Goal: Contribute content: Add original content to the website for others to see

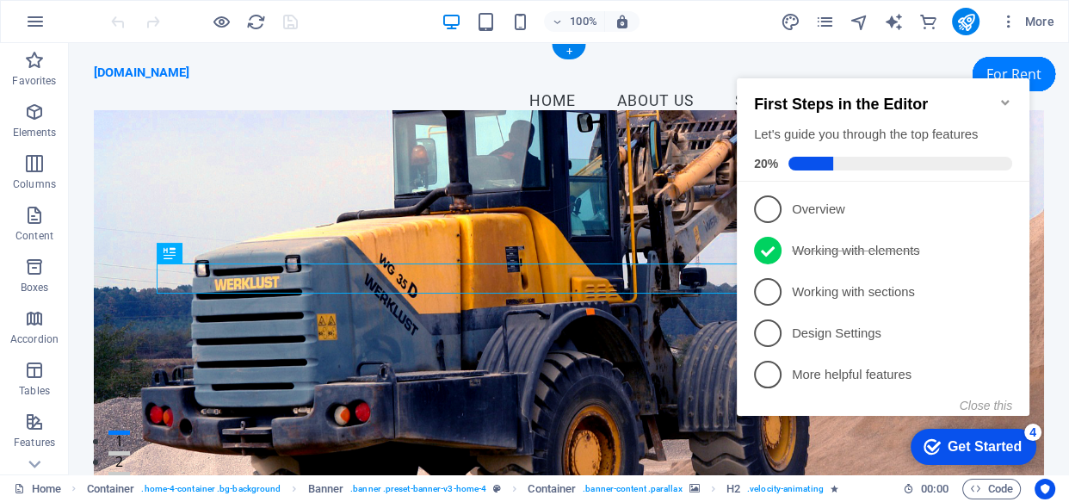
click at [712, 426] on figure at bounding box center [569, 306] width 950 height 392
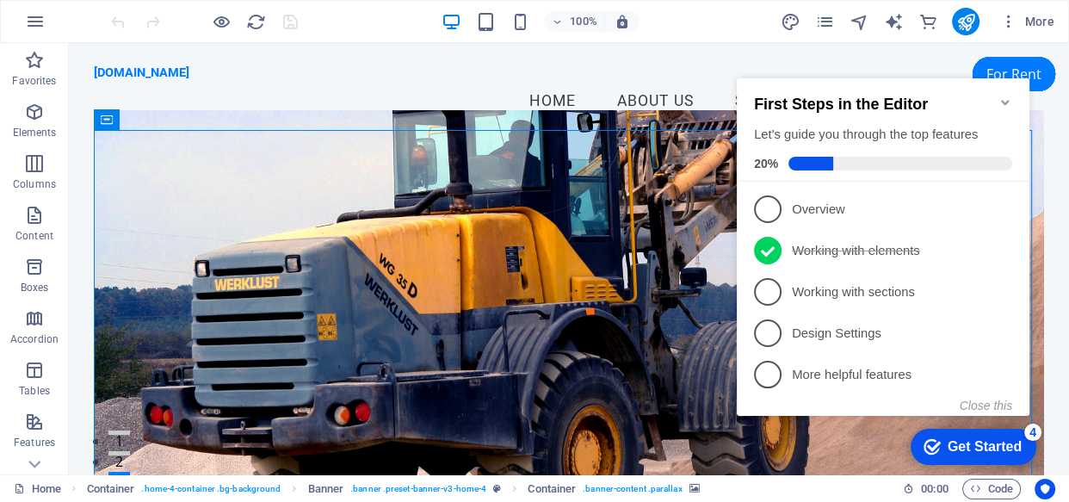
drag, startPoint x: 902, startPoint y: 65, endPoint x: 896, endPoint y: 53, distance: 12.7
click at [896, 53] on div "checkmark Get Started 4 First Steps in the Editor Let's guide you through the t…" at bounding box center [886, 262] width 313 height 418
click at [991, 404] on button "Close this" at bounding box center [986, 406] width 53 height 14
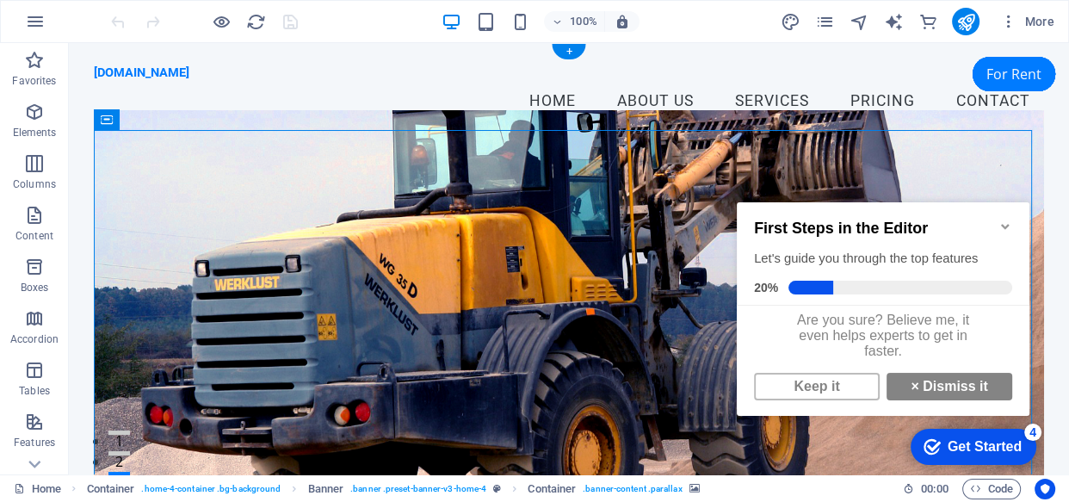
click at [974, 155] on figure at bounding box center [569, 306] width 950 height 392
click at [1011, 219] on icon "Minimize checklist" at bounding box center [1005, 226] width 14 height 14
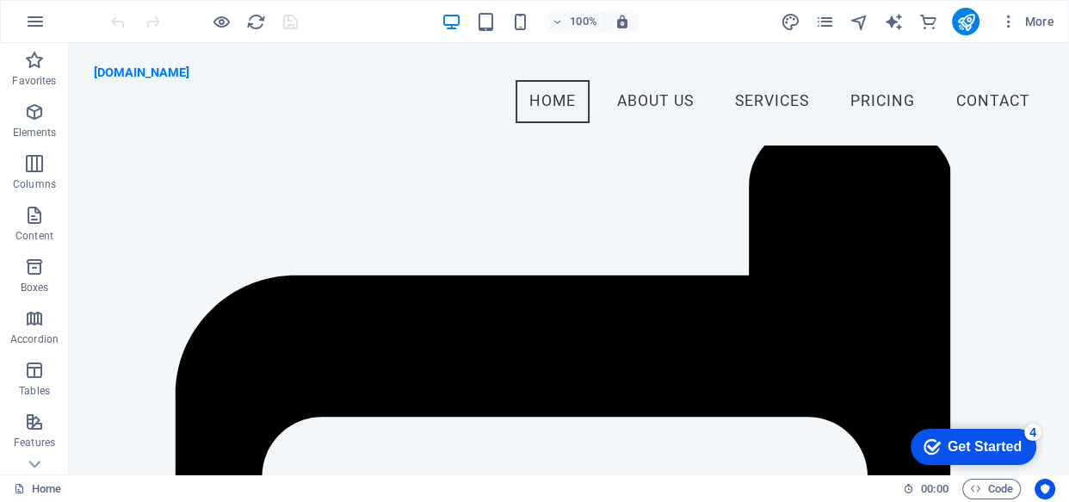
scroll to position [366, 0]
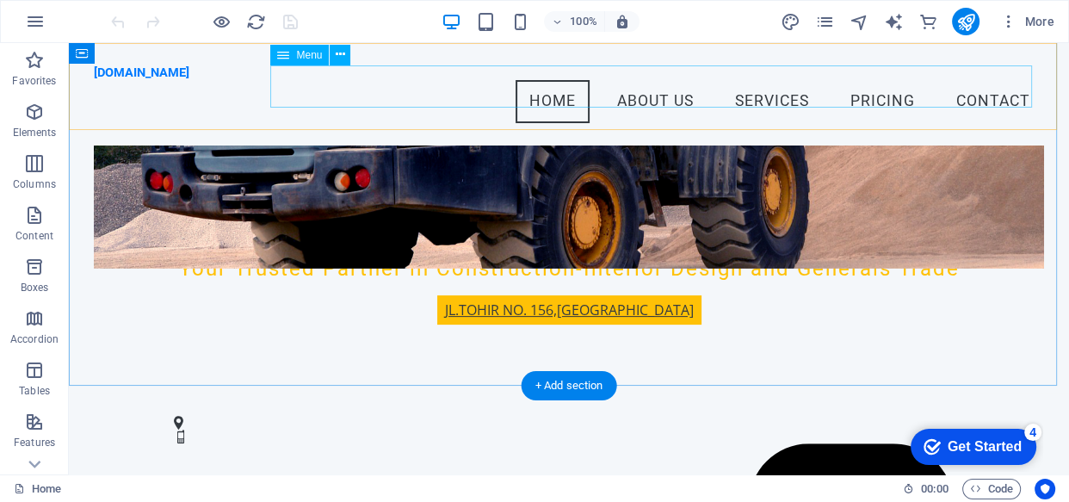
click at [955, 87] on nav "Home About Us Services Pricing Contact" at bounding box center [569, 101] width 950 height 43
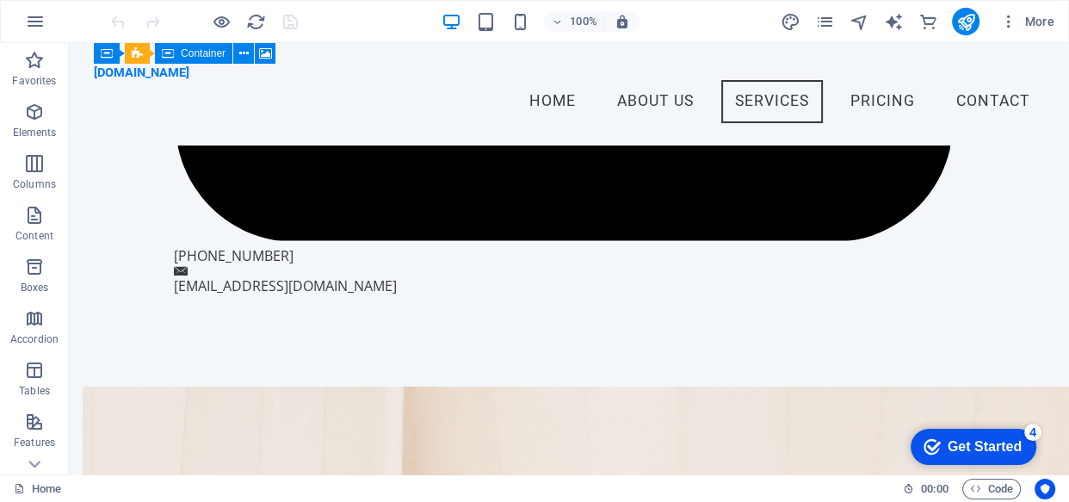
scroll to position [2152, 0]
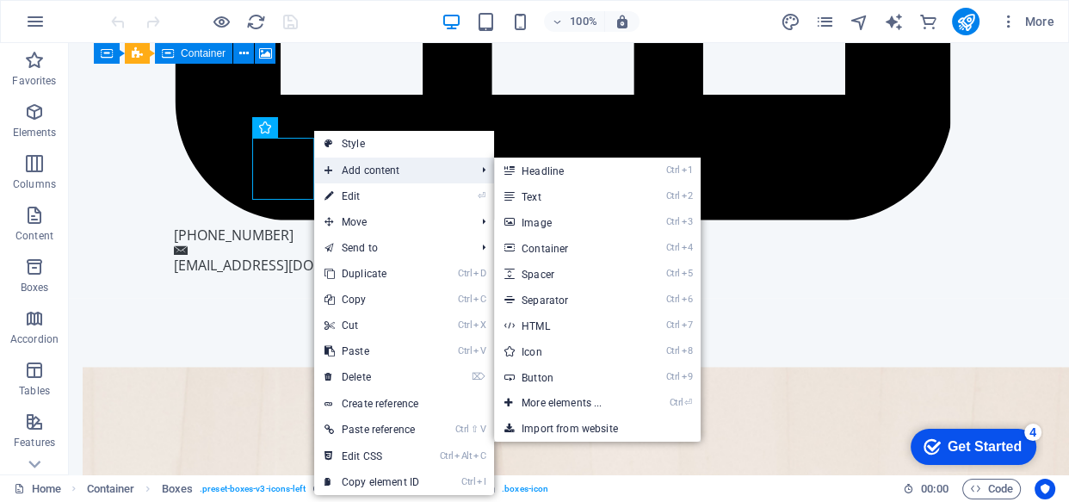
click at [540, 220] on link "Ctrl 3 Image" at bounding box center [565, 222] width 142 height 26
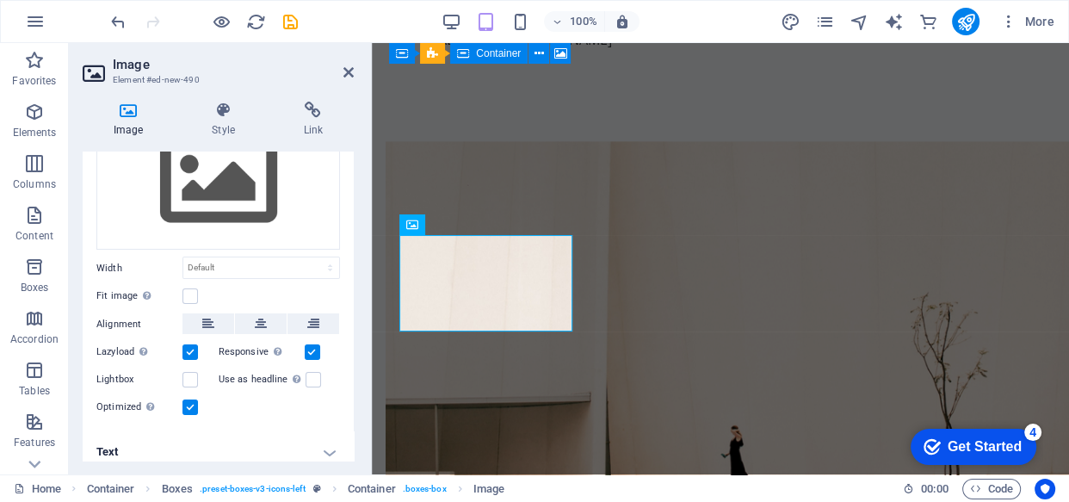
scroll to position [97, 0]
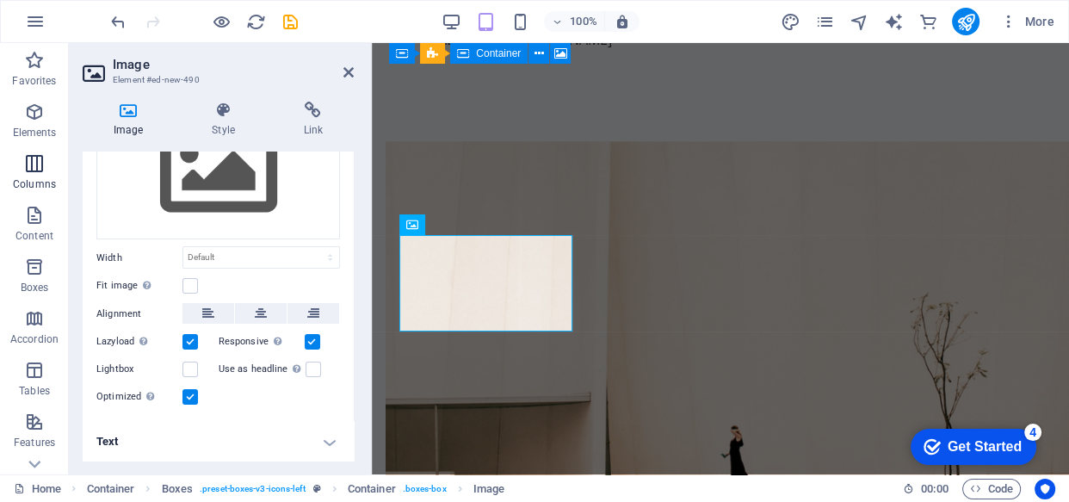
click at [41, 182] on p "Columns" at bounding box center [34, 184] width 43 height 14
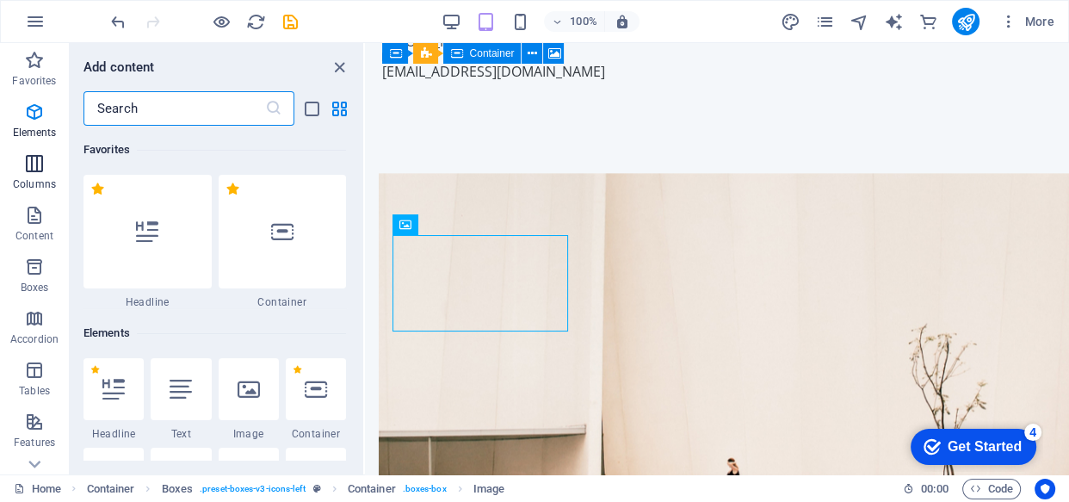
scroll to position [852, 0]
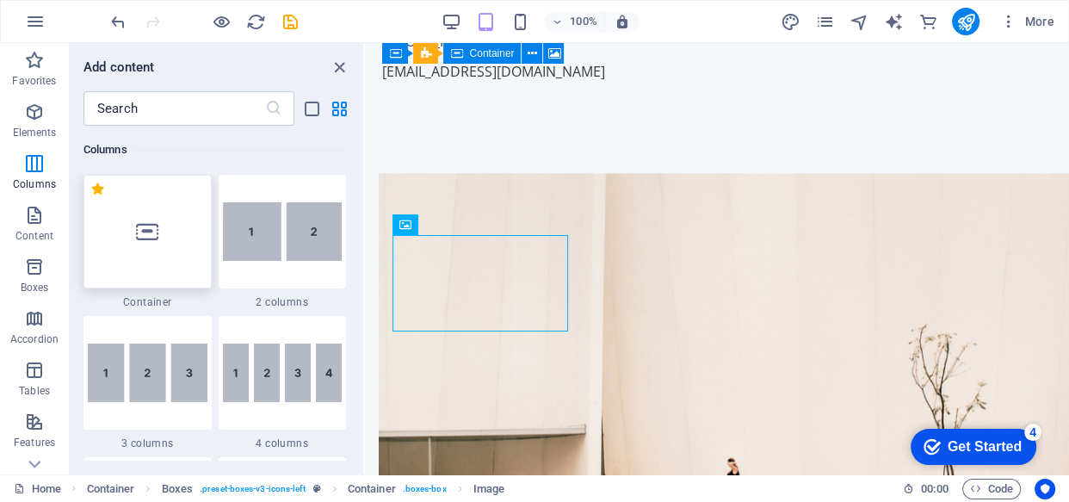
click at [178, 227] on div at bounding box center [147, 232] width 128 height 114
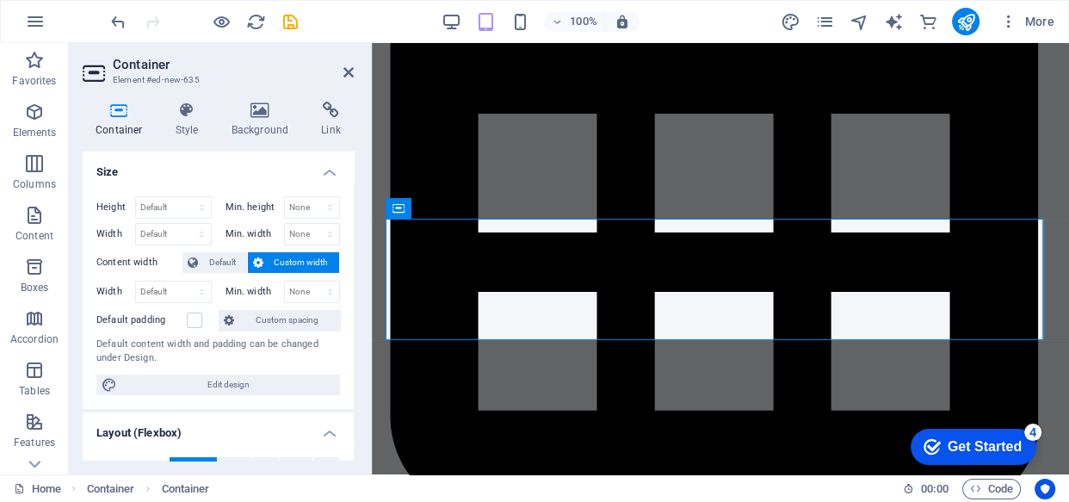
scroll to position [1756, 0]
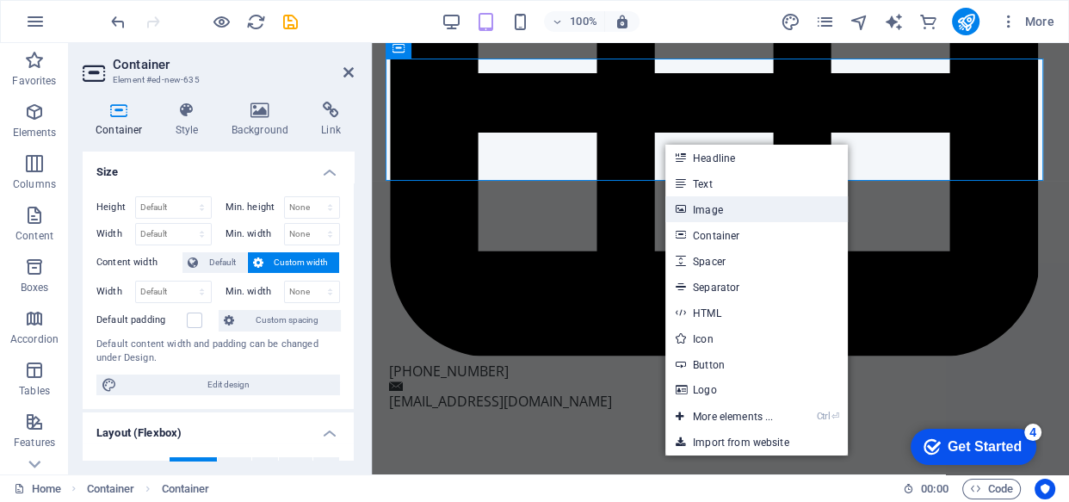
click at [718, 209] on link "Image" at bounding box center [756, 209] width 182 height 26
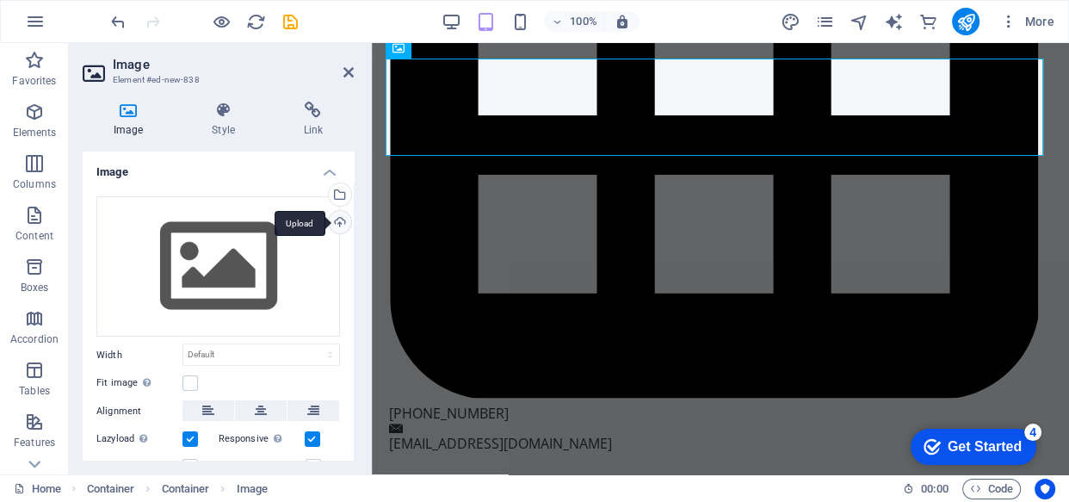
click at [337, 223] on div "Upload" at bounding box center [338, 224] width 26 height 26
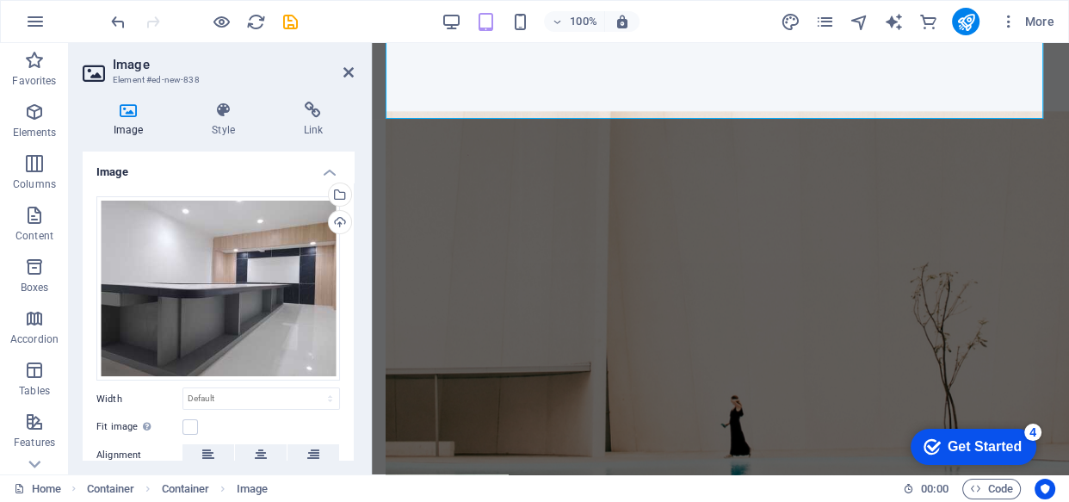
scroll to position [1757, 0]
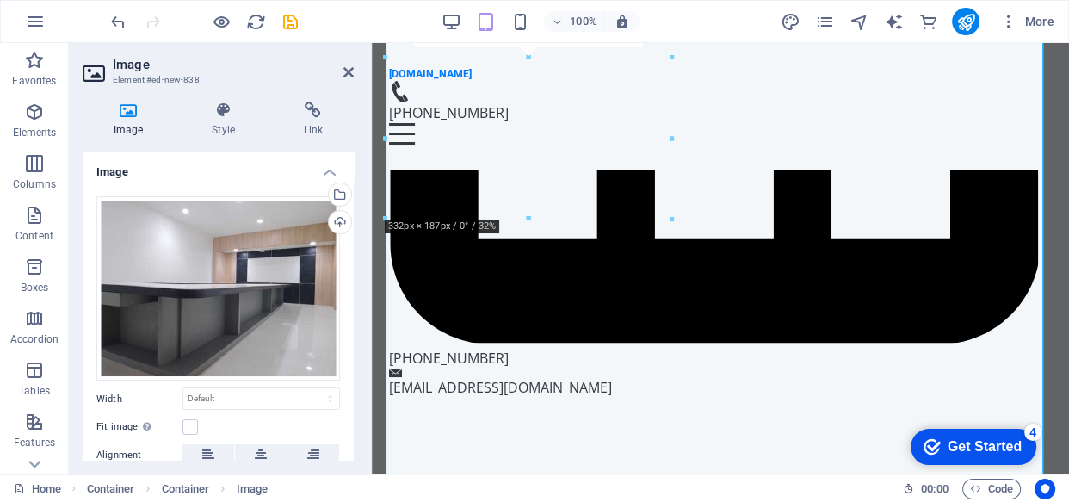
drag, startPoint x: 353, startPoint y: 203, endPoint x: 354, endPoint y: 216, distance: 12.9
click at [354, 216] on div "Image Style Link Image Drag files here, click to choose files or select files f…" at bounding box center [218, 281] width 299 height 386
drag, startPoint x: 350, startPoint y: 197, endPoint x: 353, endPoint y: 230, distance: 32.8
click at [353, 230] on div "Image Drag files here, click to choose files or select files from Files or our …" at bounding box center [218, 305] width 271 height 309
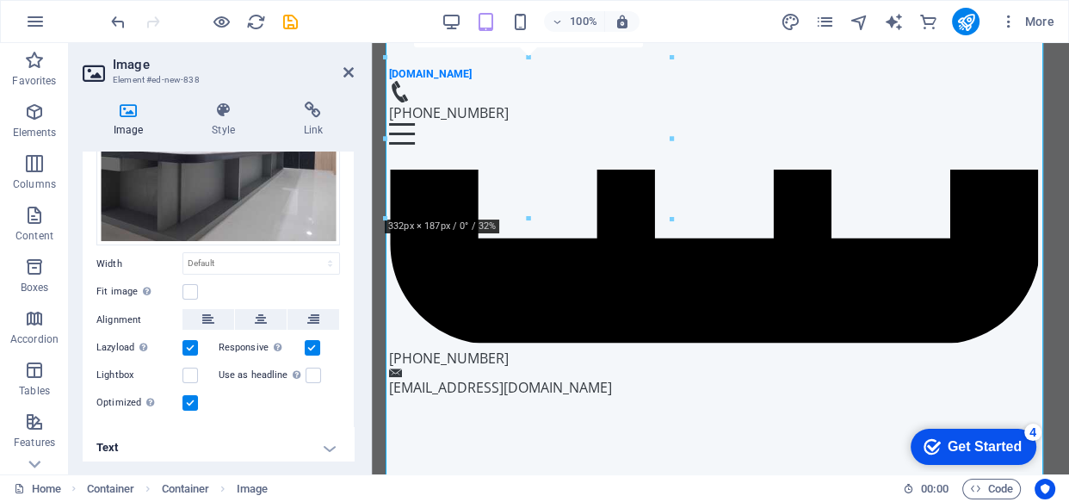
scroll to position [140, 0]
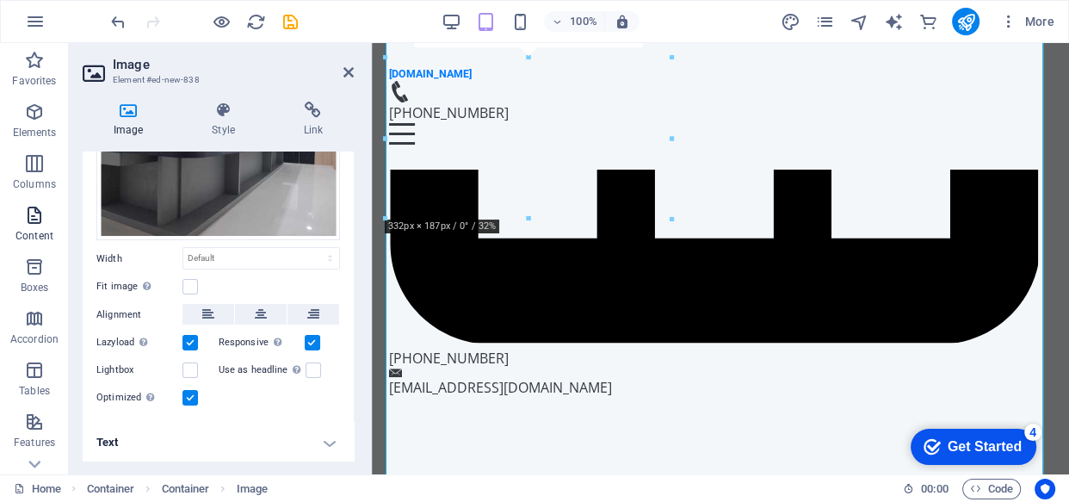
drag, startPoint x: 34, startPoint y: 226, endPoint x: 617, endPoint y: 274, distance: 584.6
click at [34, 226] on span "Content" at bounding box center [34, 225] width 69 height 41
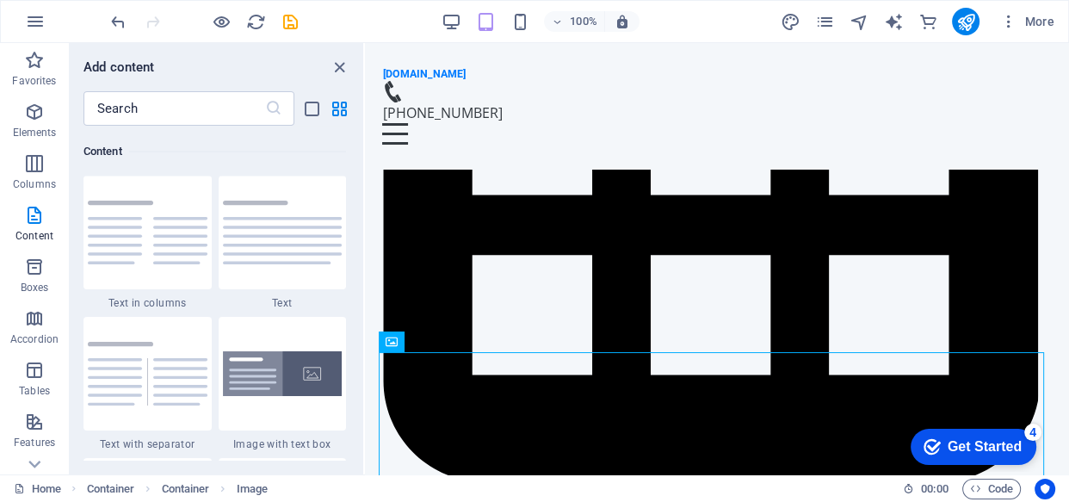
scroll to position [1371, 0]
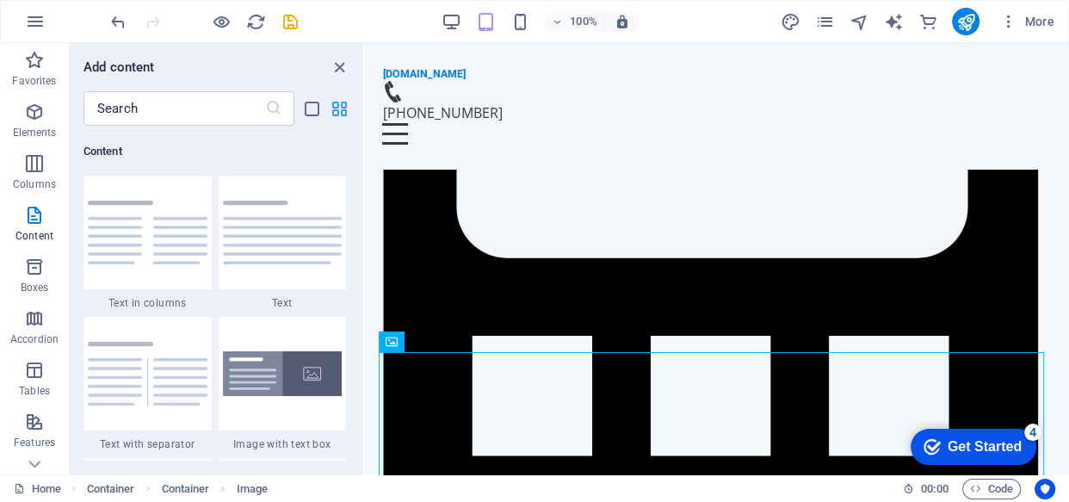
click at [342, 107] on icon "grid-view" at bounding box center [340, 109] width 20 height 20
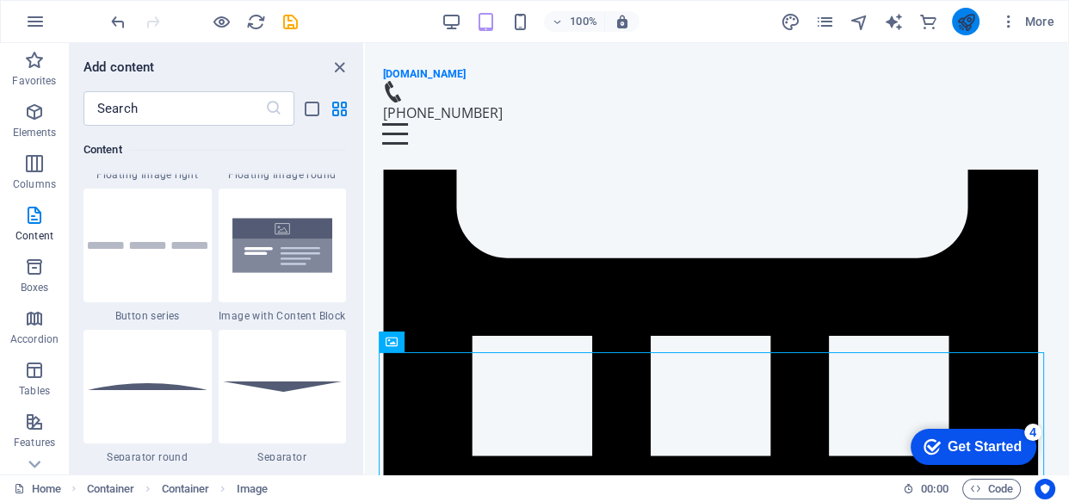
scroll to position [4189, 0]
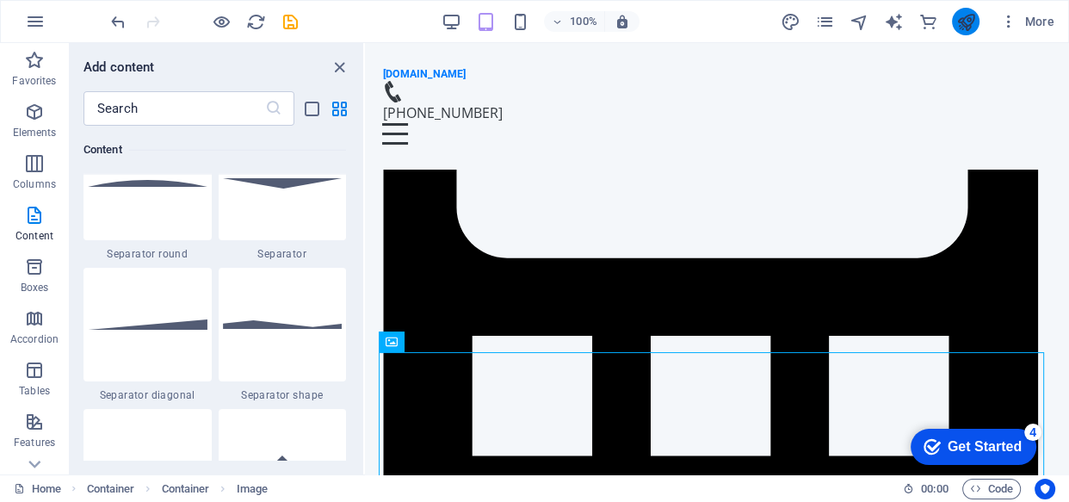
drag, startPoint x: 967, startPoint y: 22, endPoint x: 889, endPoint y: 16, distance: 78.6
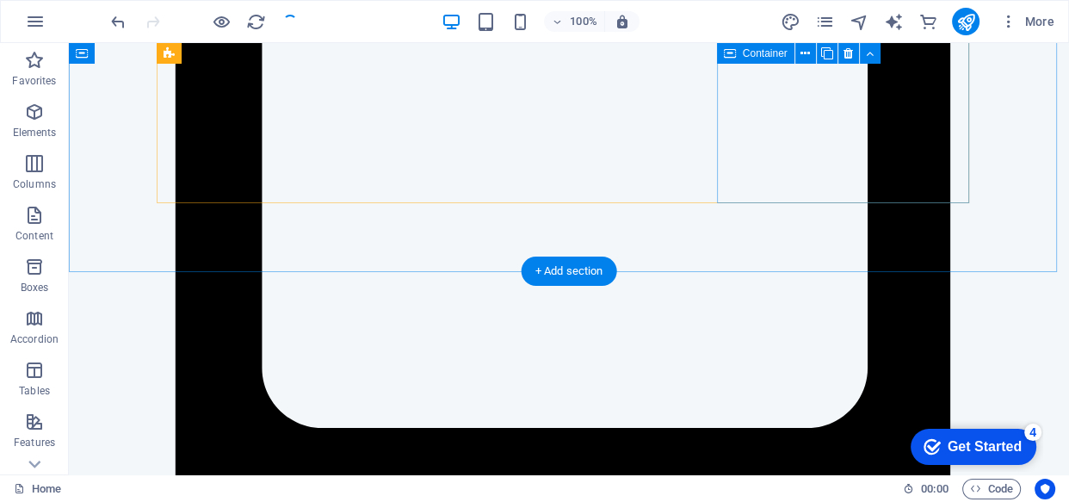
scroll to position [1456, 0]
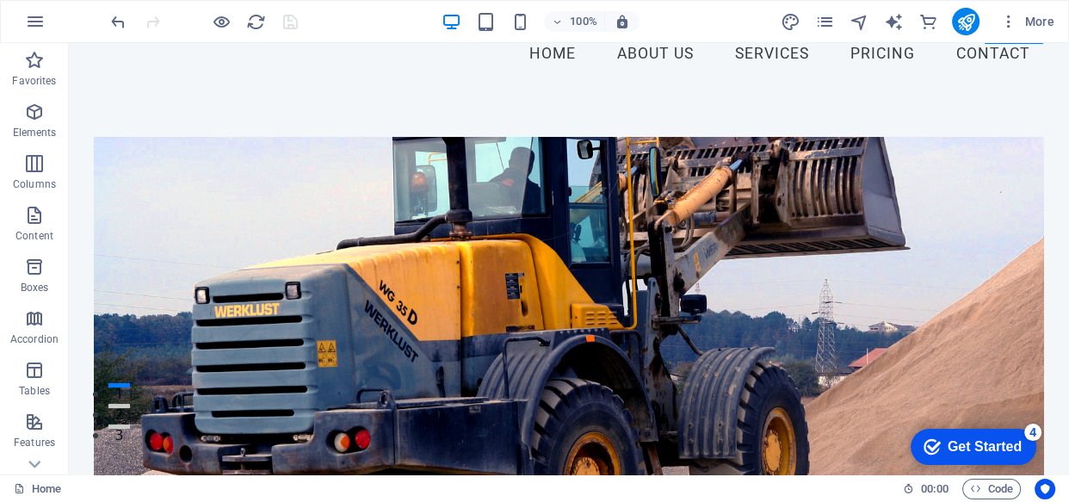
scroll to position [571, 0]
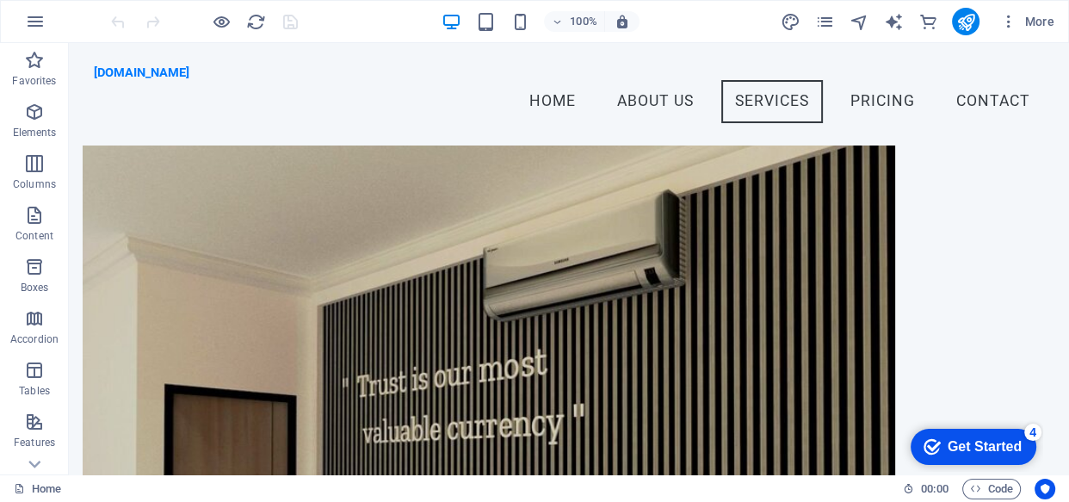
scroll to position [2672, 0]
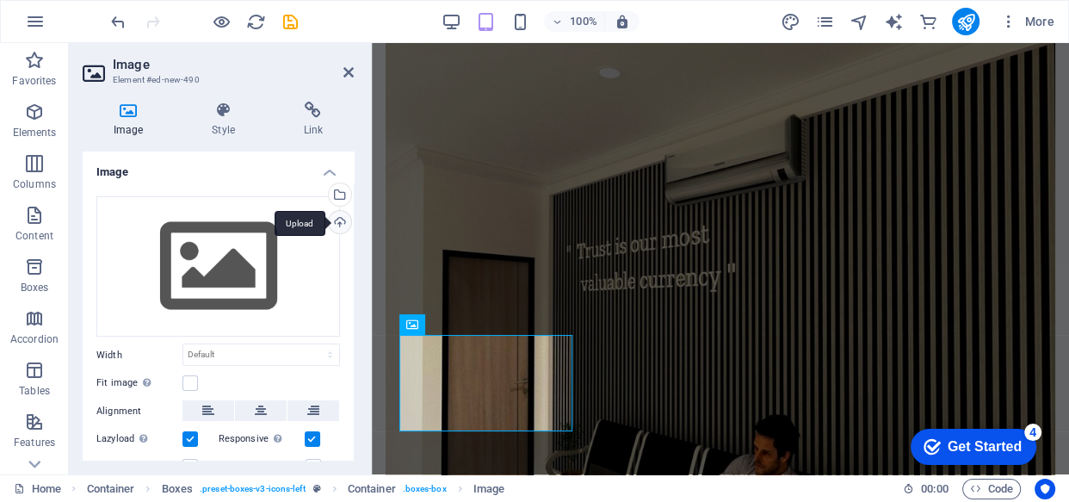
scroll to position [2608, 0]
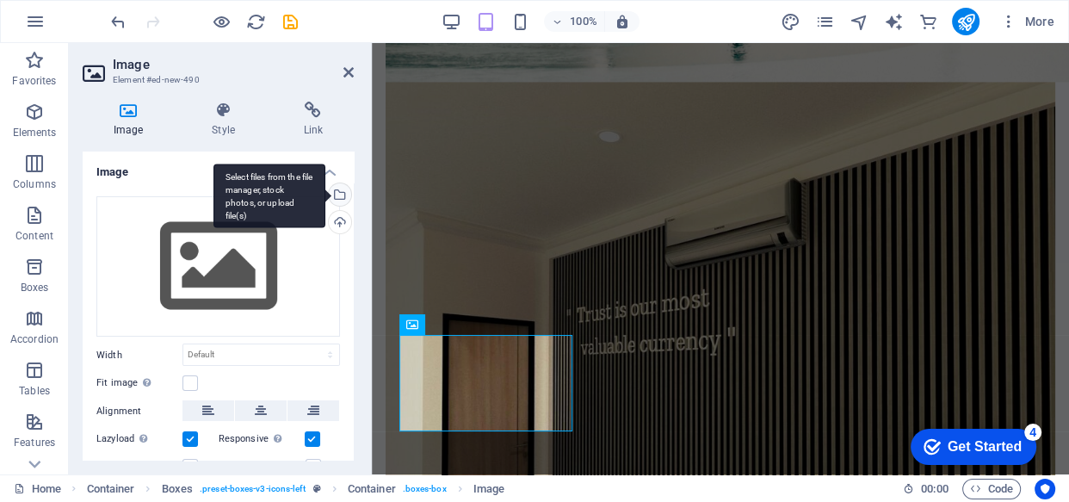
click at [339, 194] on div "Select files from the file manager, stock photos, or upload file(s)" at bounding box center [338, 196] width 26 height 26
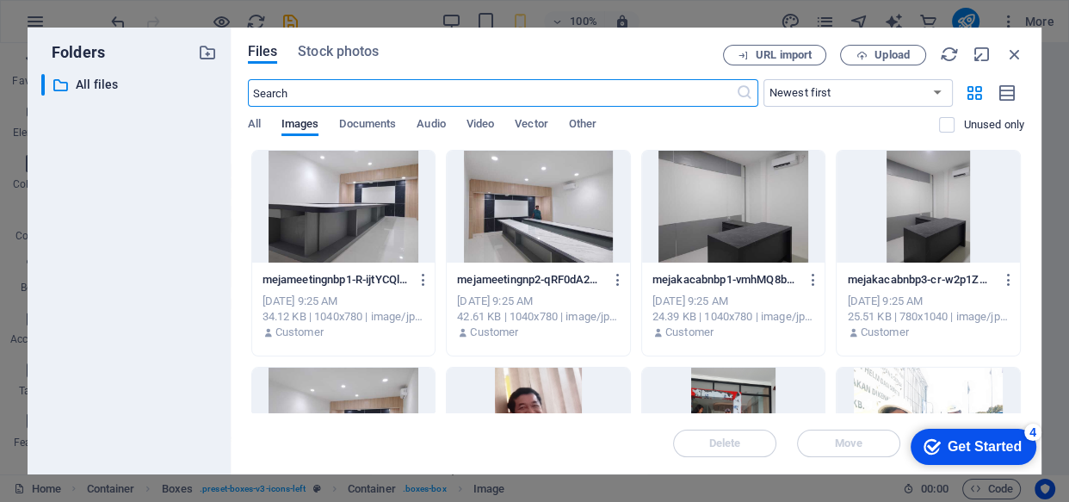
scroll to position [3763, 0]
click at [528, 239] on div at bounding box center [538, 207] width 183 height 112
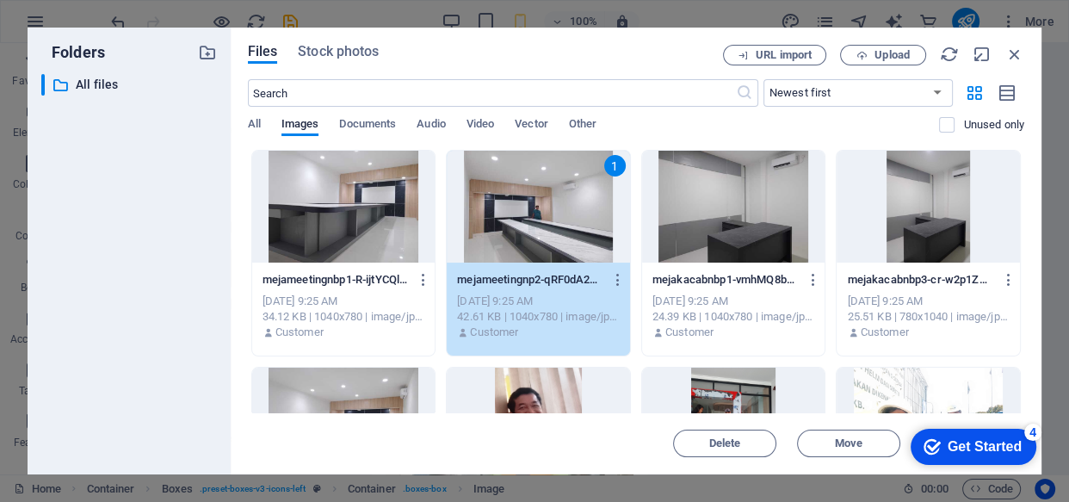
click at [723, 207] on div at bounding box center [733, 207] width 183 height 112
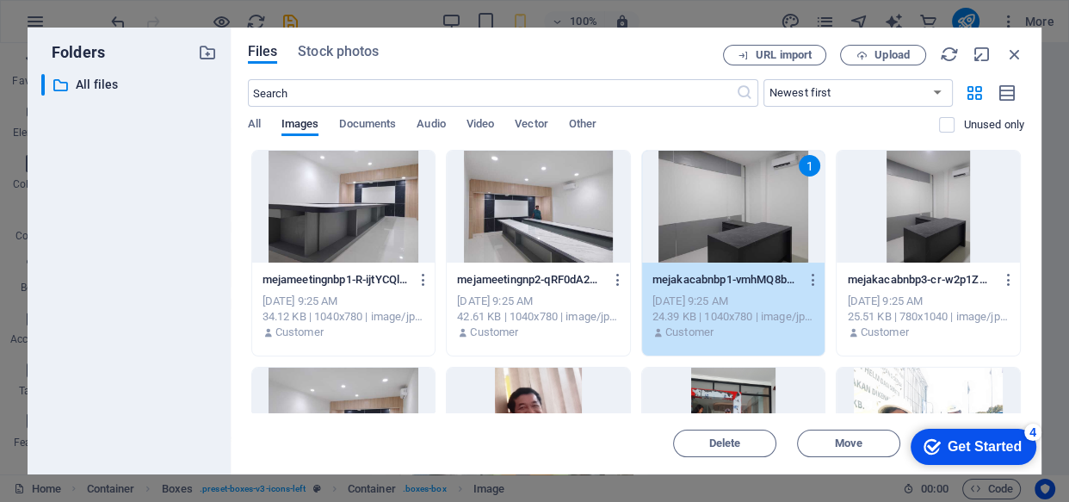
click at [590, 214] on div at bounding box center [538, 207] width 183 height 112
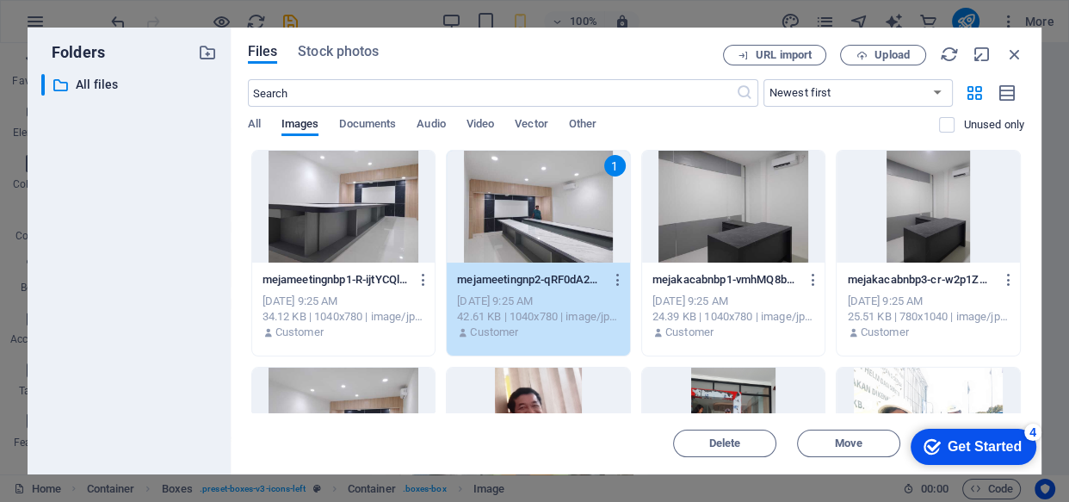
click at [700, 206] on div at bounding box center [733, 207] width 183 height 112
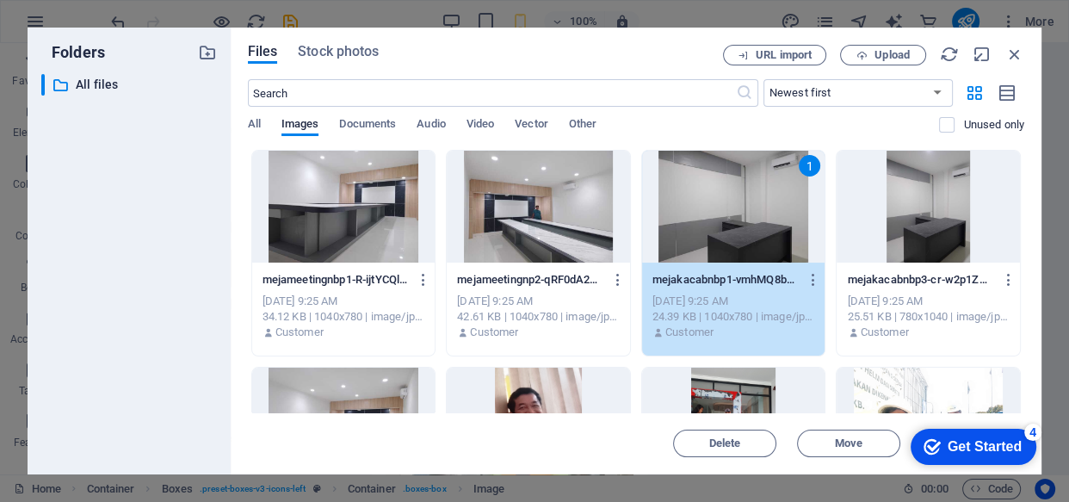
click at [569, 212] on div at bounding box center [538, 207] width 183 height 112
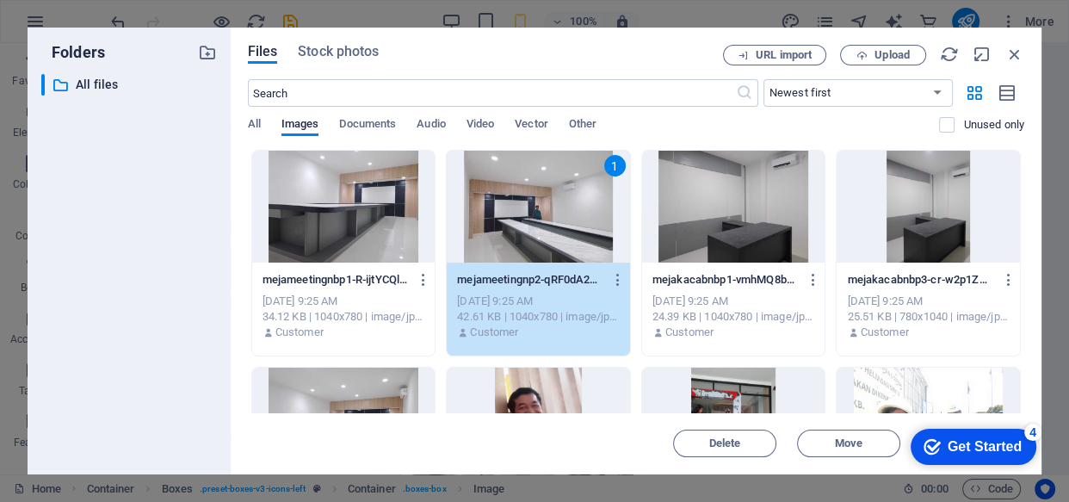
click at [374, 235] on div at bounding box center [343, 207] width 183 height 112
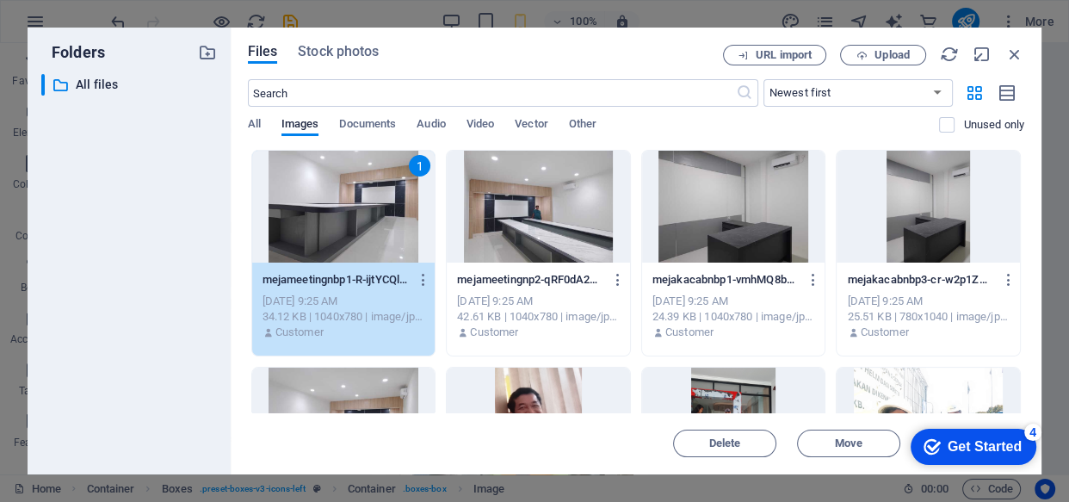
click at [550, 229] on div at bounding box center [538, 207] width 183 height 112
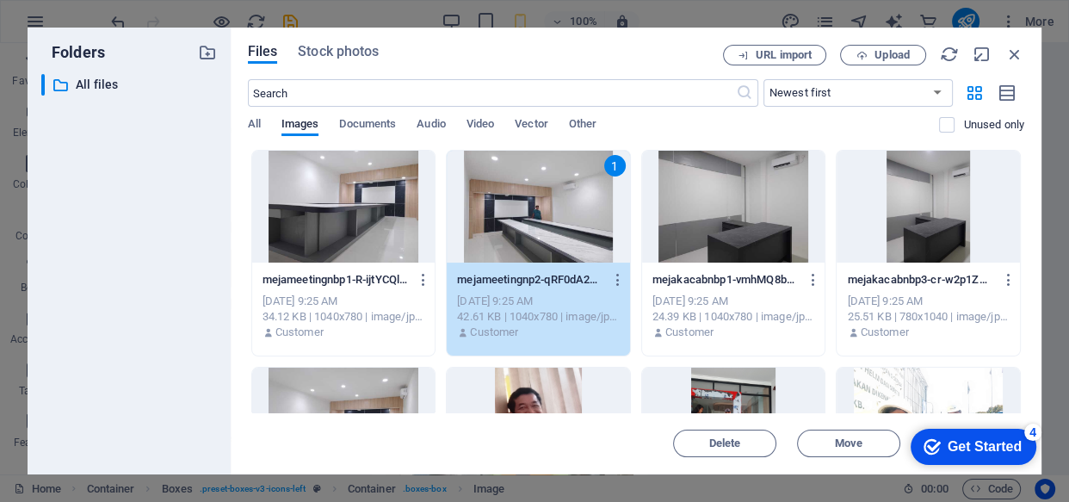
click at [748, 216] on div at bounding box center [733, 207] width 183 height 112
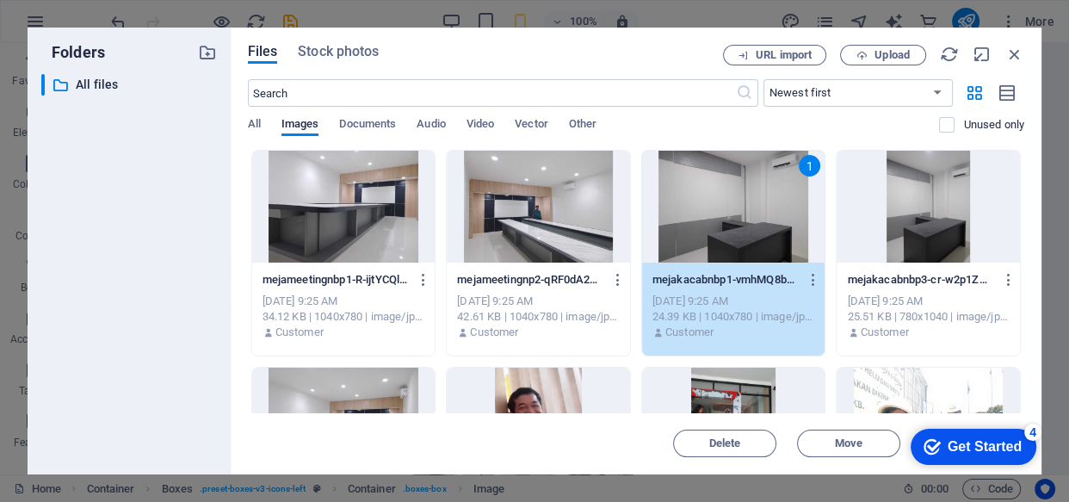
click at [531, 244] on div at bounding box center [538, 207] width 183 height 112
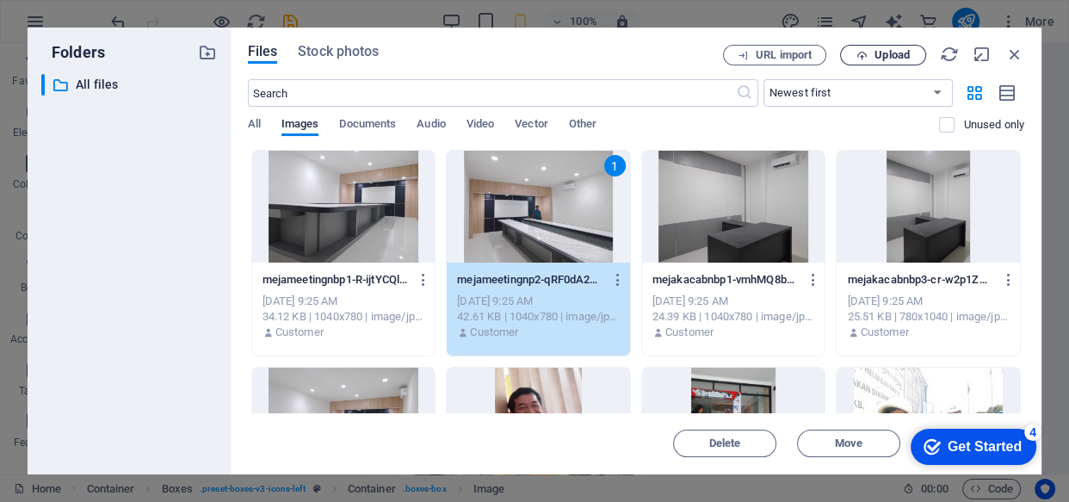
click at [888, 50] on span "Upload" at bounding box center [892, 55] width 35 height 10
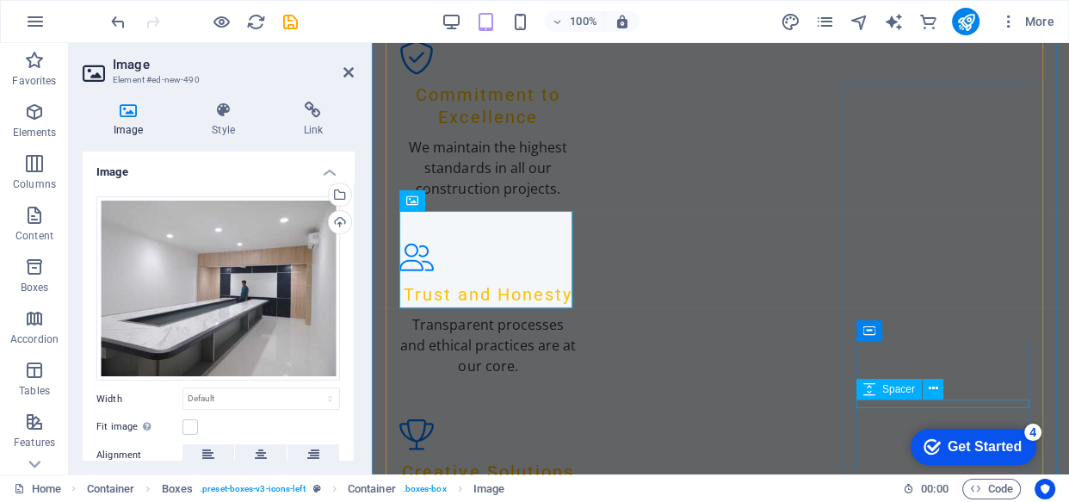
scroll to position [2731, 0]
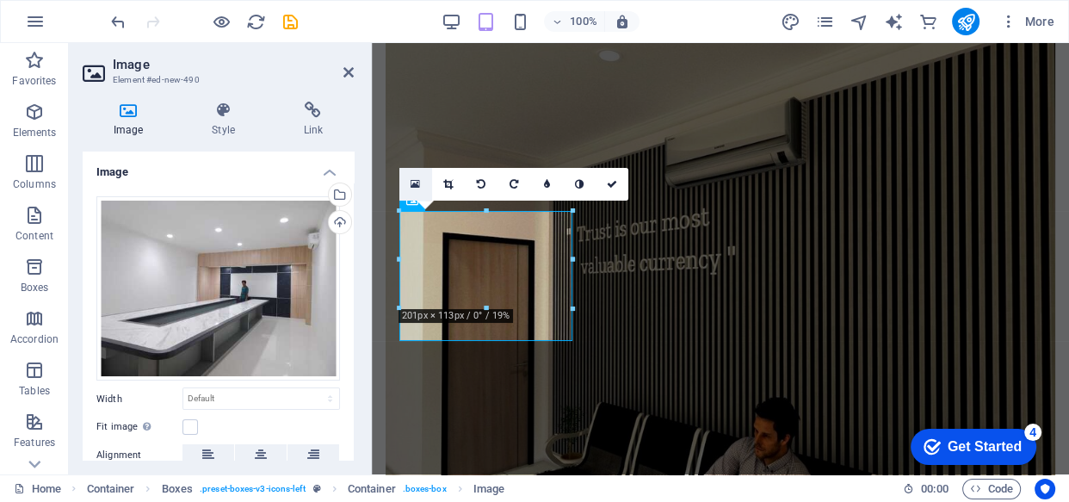
click at [415, 186] on icon at bounding box center [415, 184] width 9 height 12
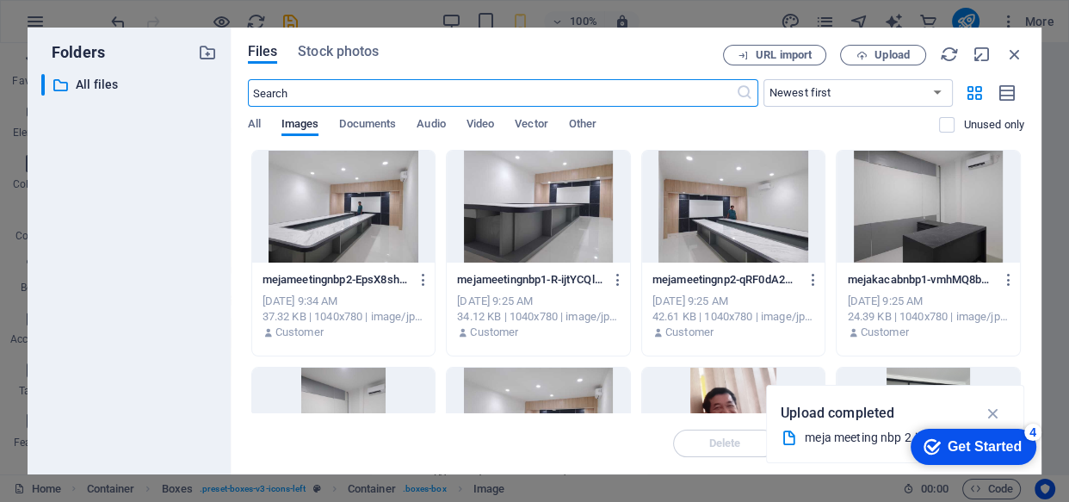
scroll to position [3793, 0]
click at [509, 224] on div at bounding box center [538, 207] width 183 height 112
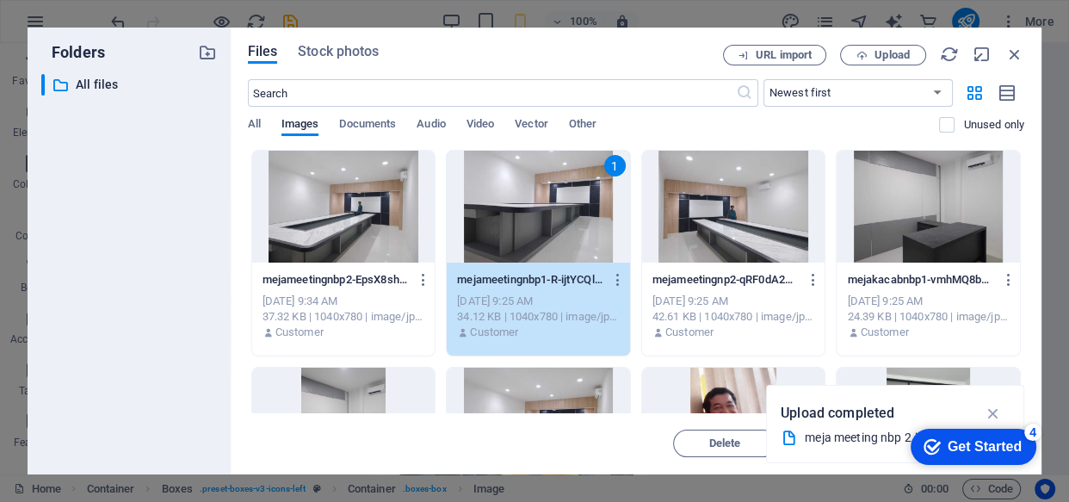
click at [939, 202] on div at bounding box center [928, 207] width 183 height 112
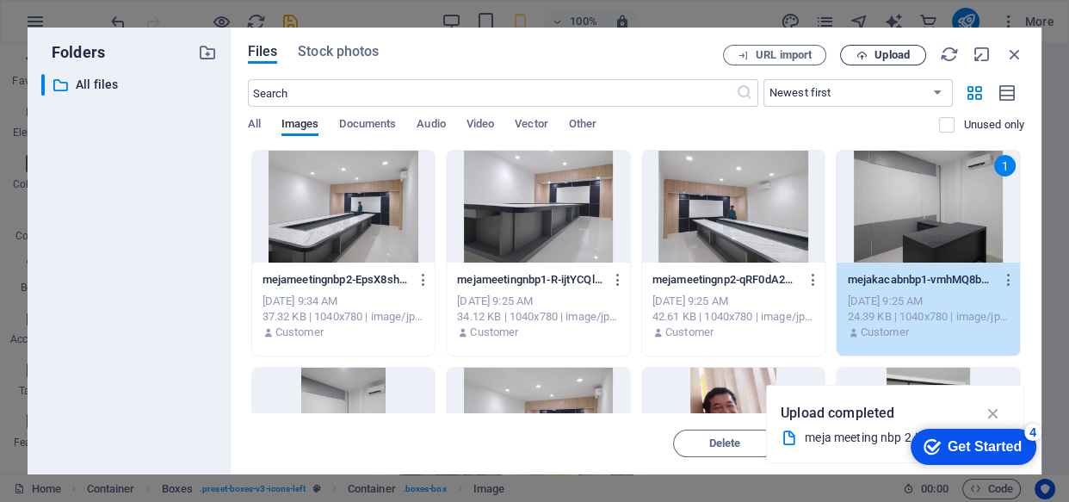
click at [885, 60] on span "Upload" at bounding box center [892, 55] width 35 height 10
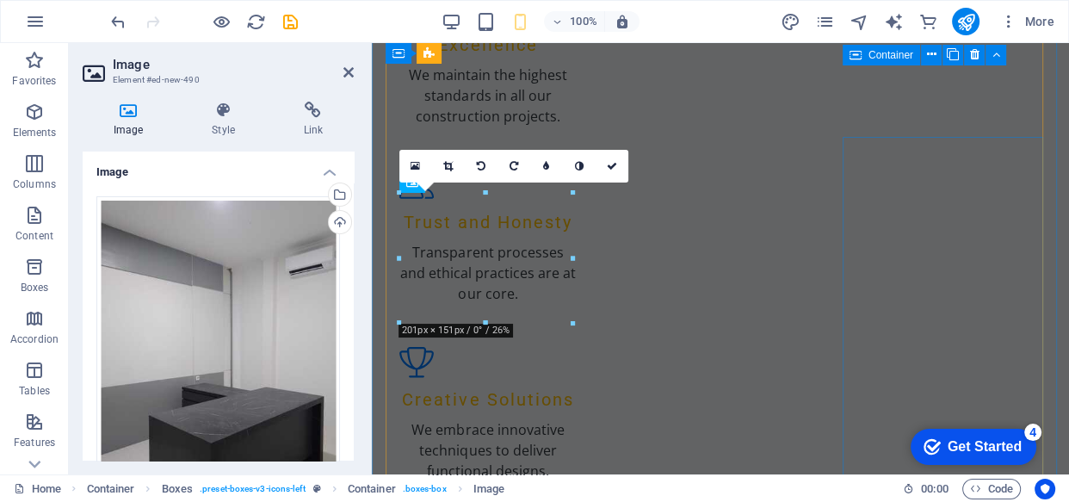
drag, startPoint x: 1026, startPoint y: 182, endPoint x: 1133, endPoint y: 369, distance: 215.9
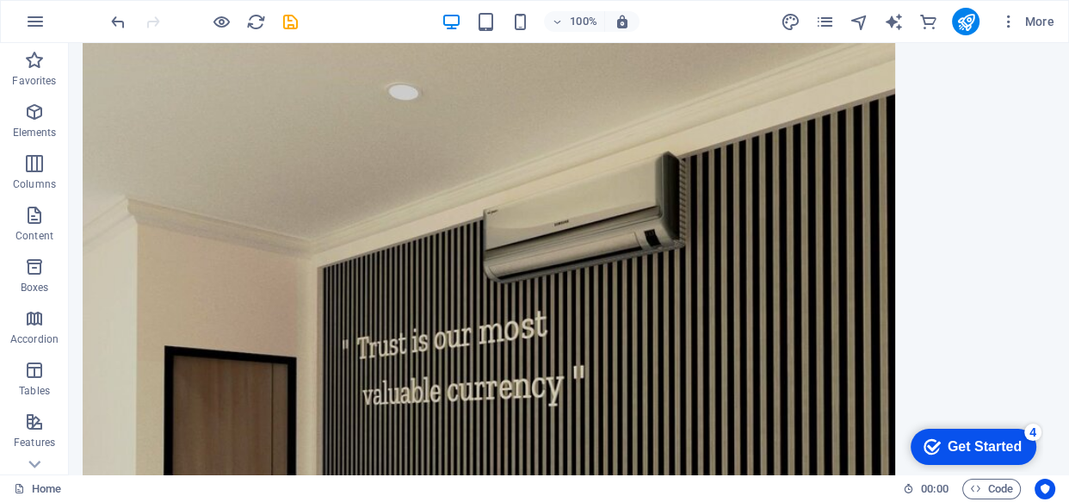
scroll to position [3107, 0]
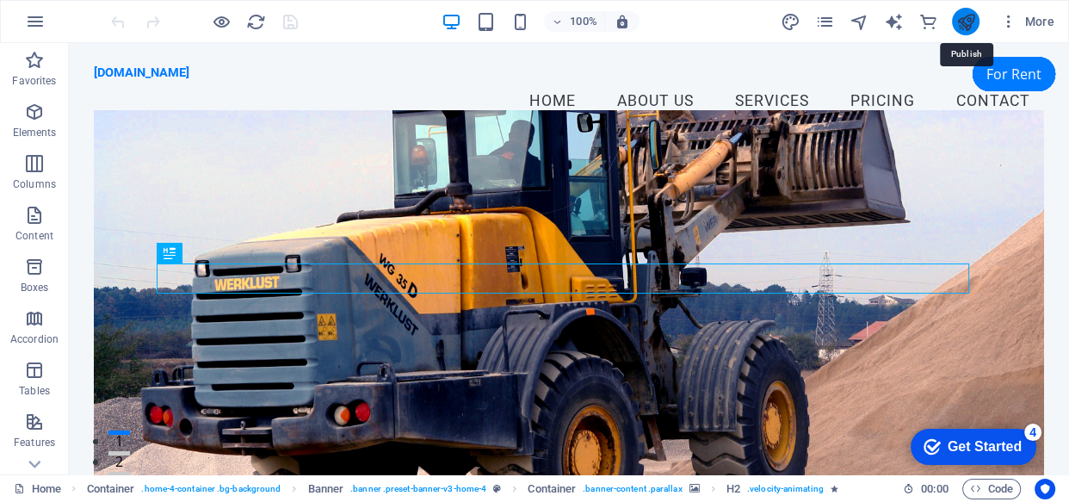
click at [0, 0] on icon "publish" at bounding box center [0, 0] width 0 height 0
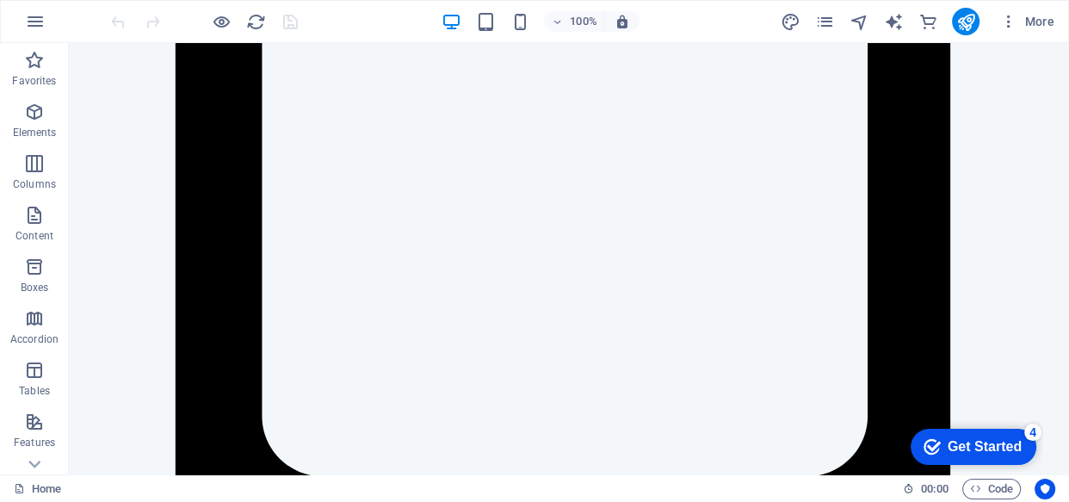
scroll to position [1599, 0]
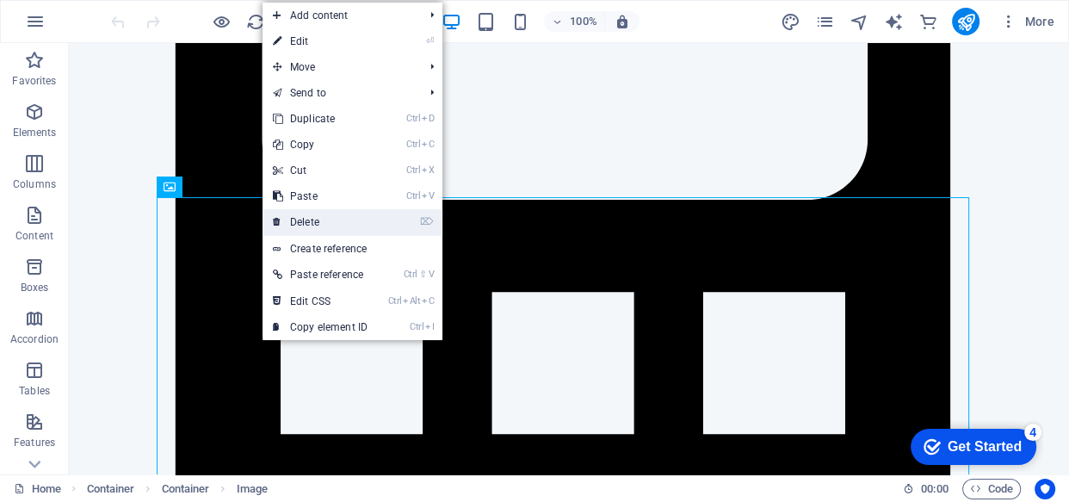
click at [317, 218] on link "⌦ Delete" at bounding box center [320, 222] width 115 height 26
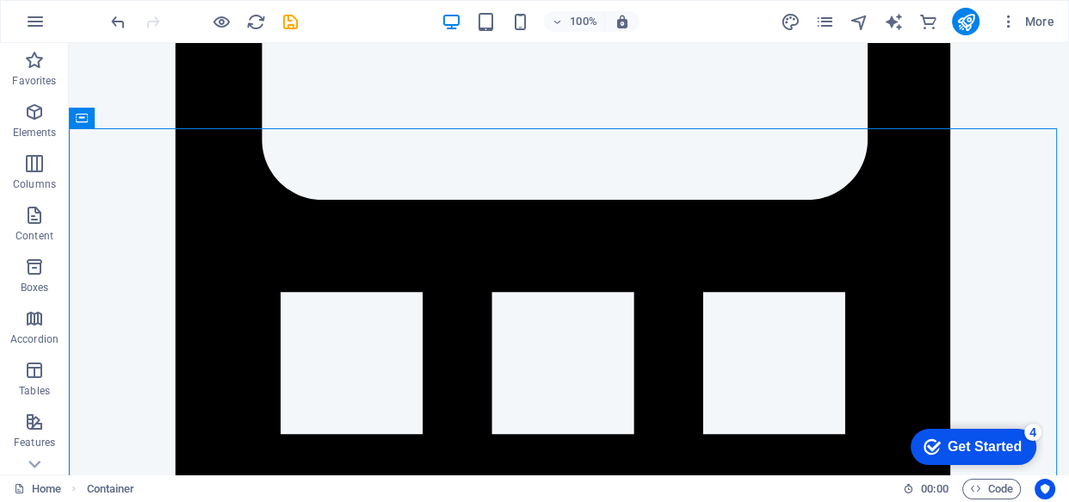
scroll to position [856, 0]
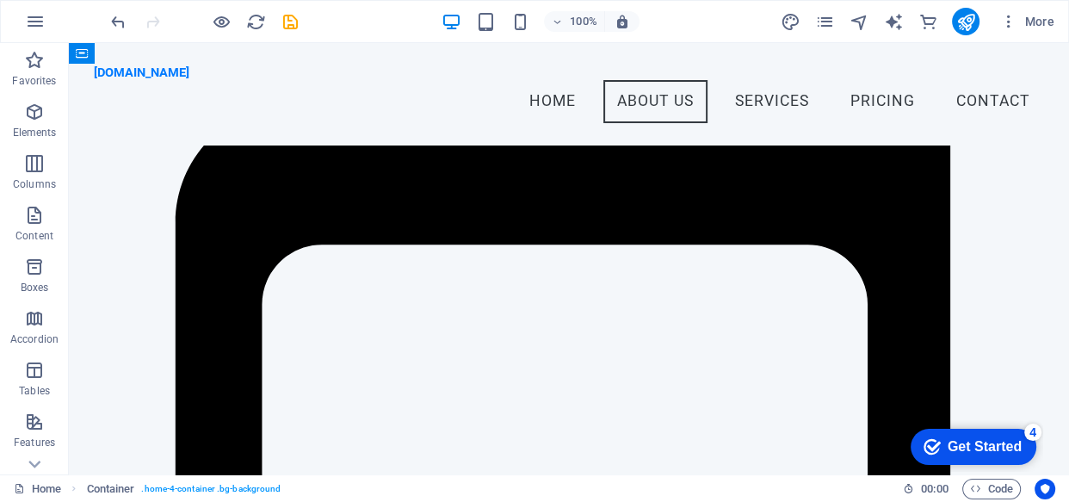
drag, startPoint x: 1056, startPoint y: 92, endPoint x: 1048, endPoint y: 117, distance: 26.1
click at [1048, 117] on div "bagintagrasindocontractor.com +6287783069145 Menu Home About Us Services Pricin…" at bounding box center [569, 94] width 1000 height 102
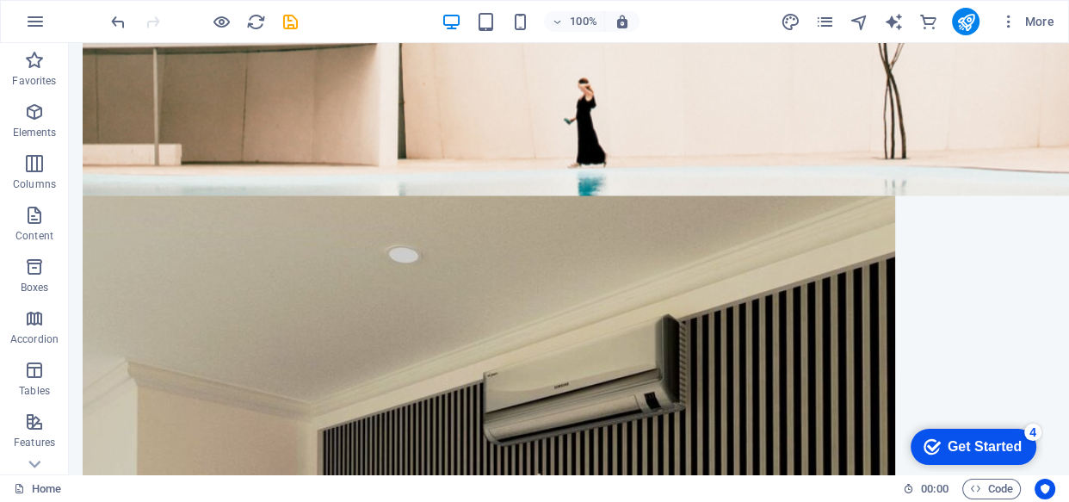
scroll to position [2693, 0]
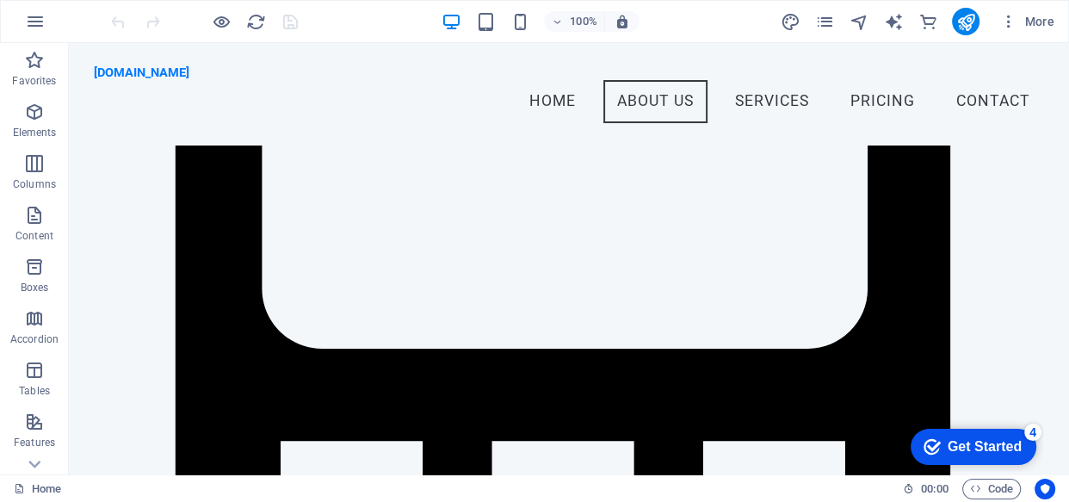
scroll to position [1554, 0]
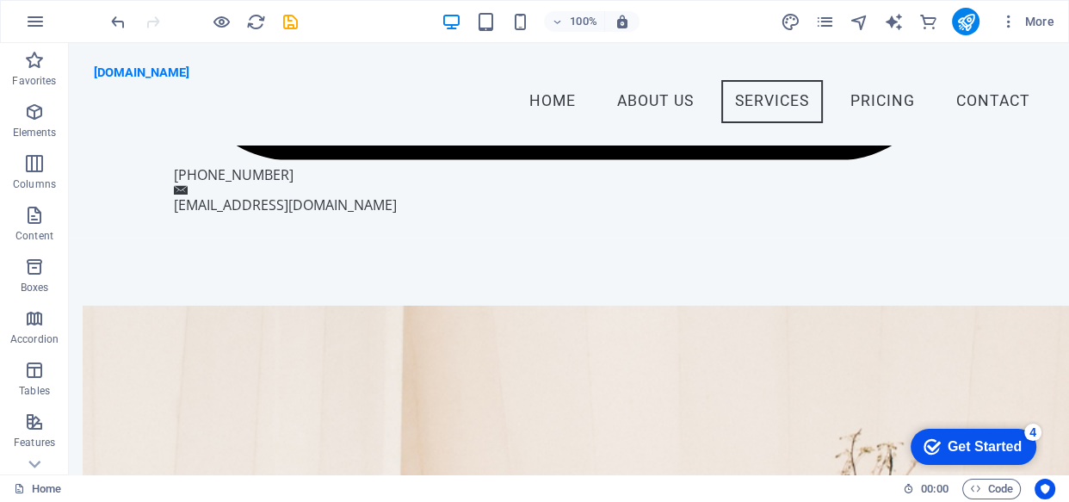
scroll to position [1956, 0]
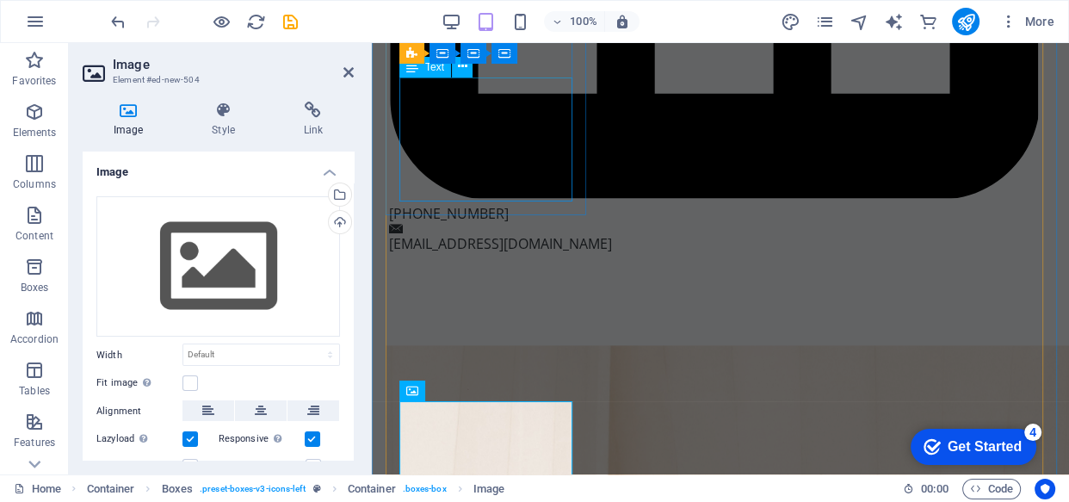
scroll to position [2048, 0]
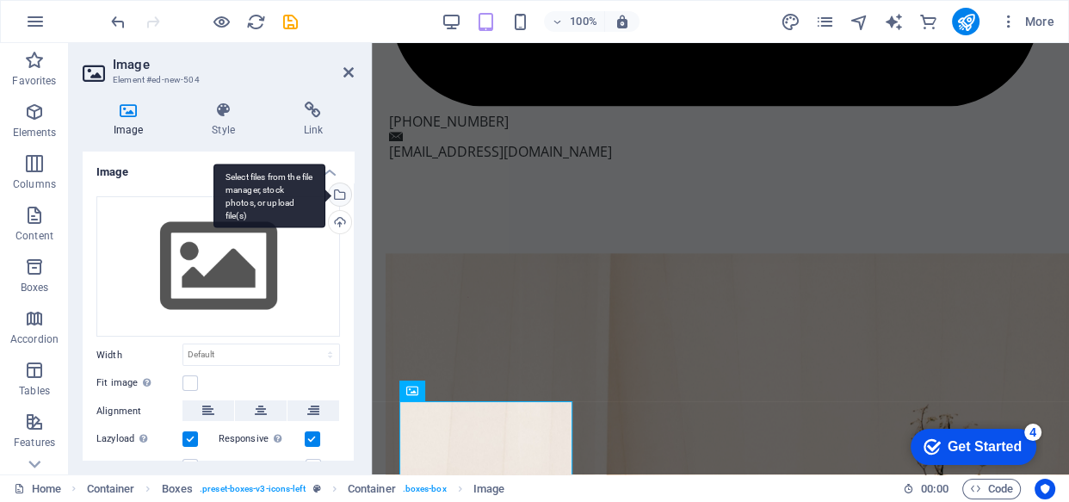
click at [338, 193] on div "Select files from the file manager, stock photos, or upload file(s)" at bounding box center [338, 196] width 26 height 26
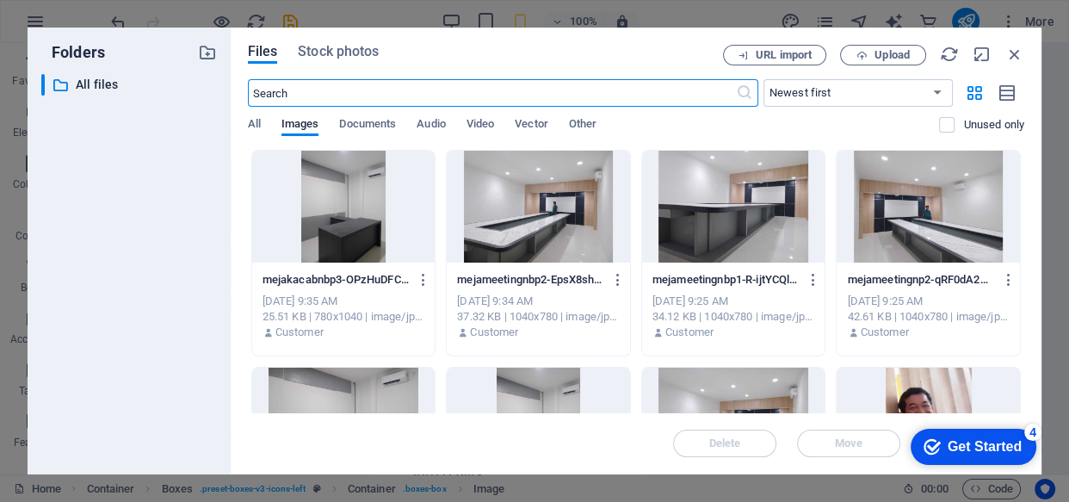
scroll to position [3586, 0]
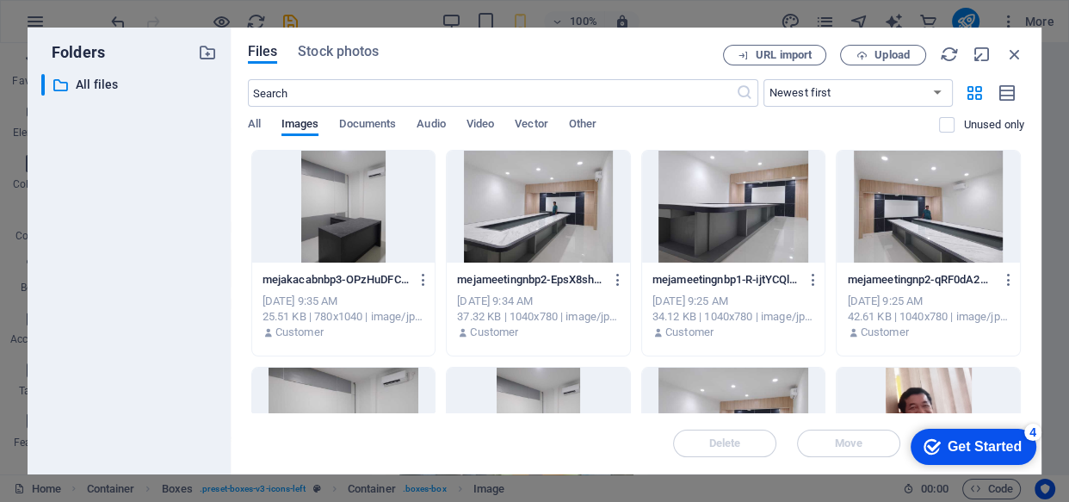
click at [695, 224] on div at bounding box center [733, 207] width 183 height 112
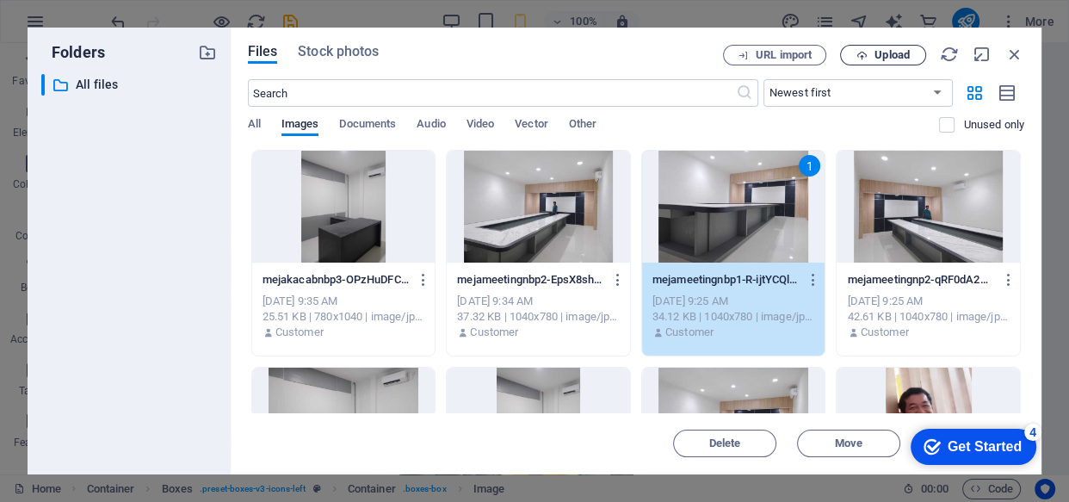
click at [868, 57] on span "Upload" at bounding box center [883, 55] width 71 height 11
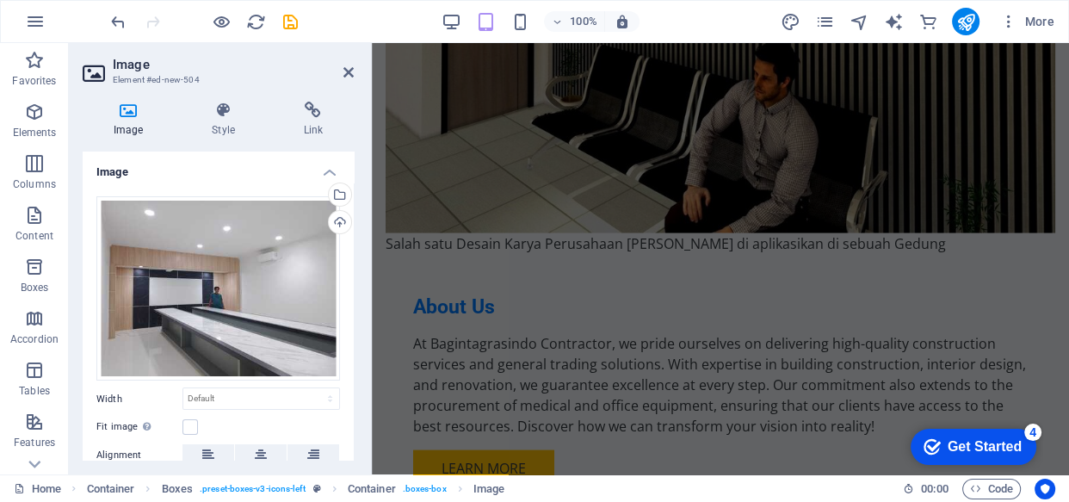
scroll to position [2586, 0]
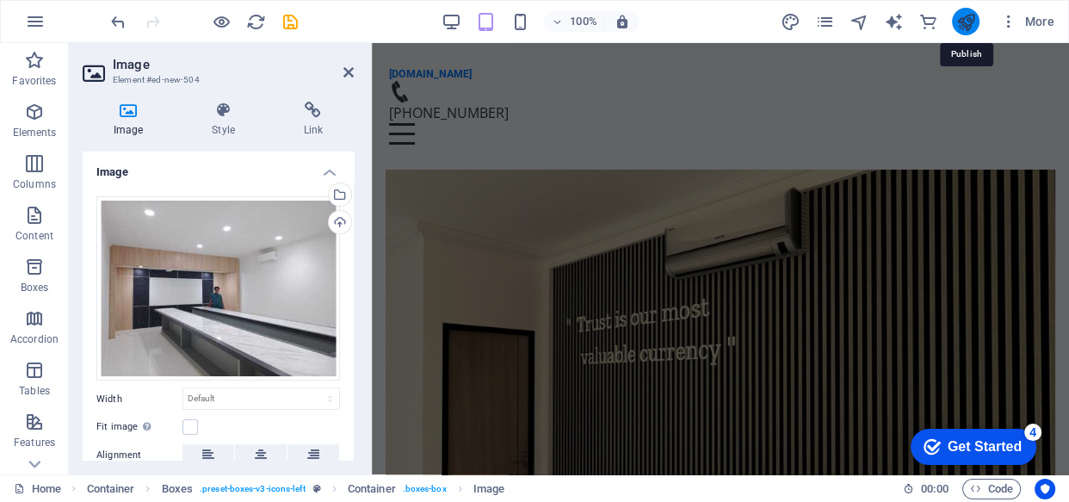
click at [962, 22] on icon "publish" at bounding box center [965, 22] width 20 height 20
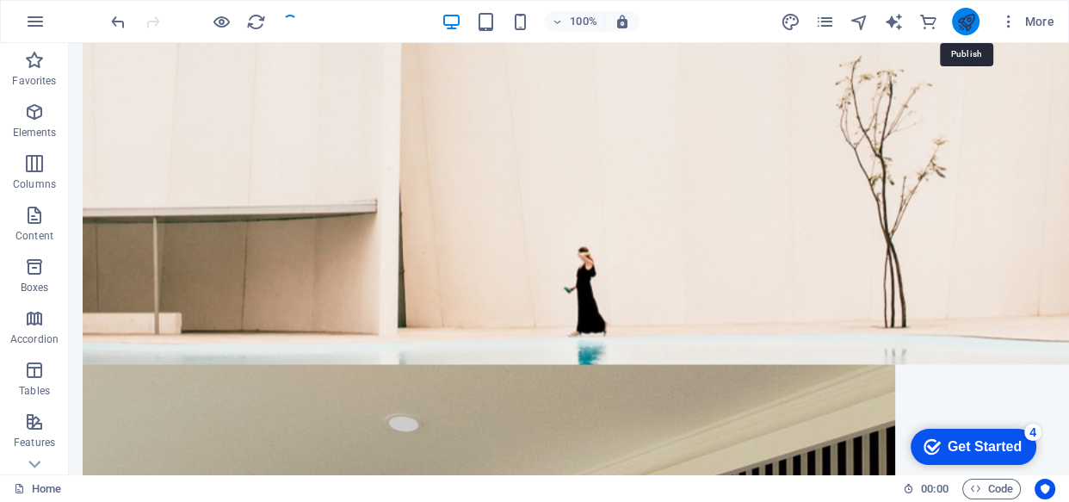
scroll to position [2273, 0]
